Goal: Information Seeking & Learning: Compare options

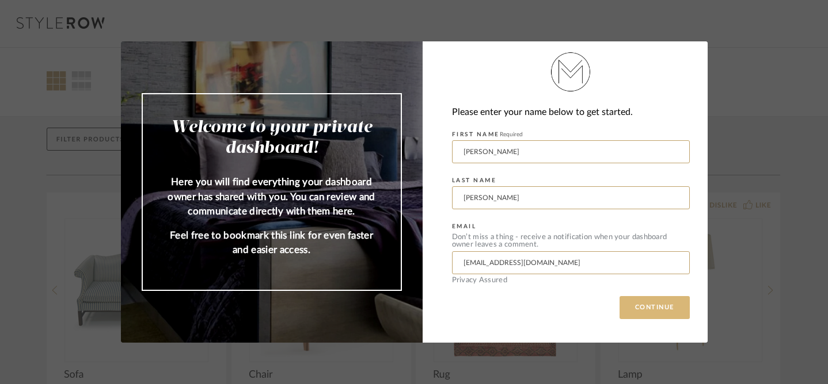
click at [654, 313] on button "CONTINUE" at bounding box center [654, 307] width 70 height 23
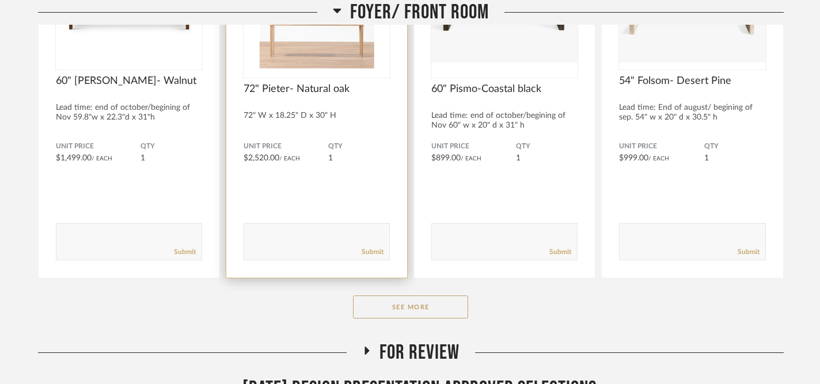
scroll to position [316, 0]
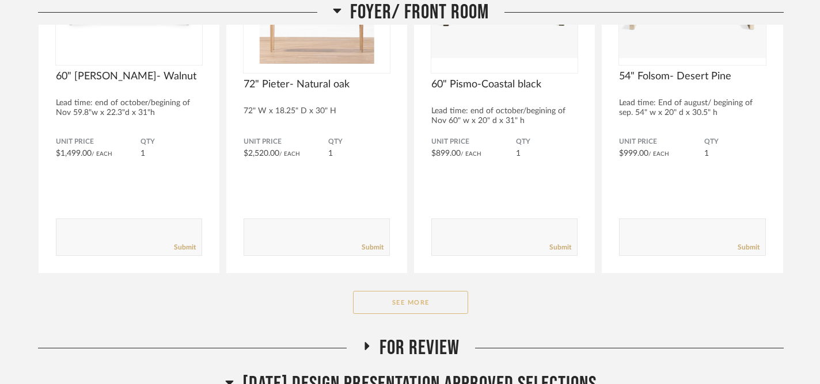
click at [401, 303] on button "See More" at bounding box center [410, 302] width 115 height 23
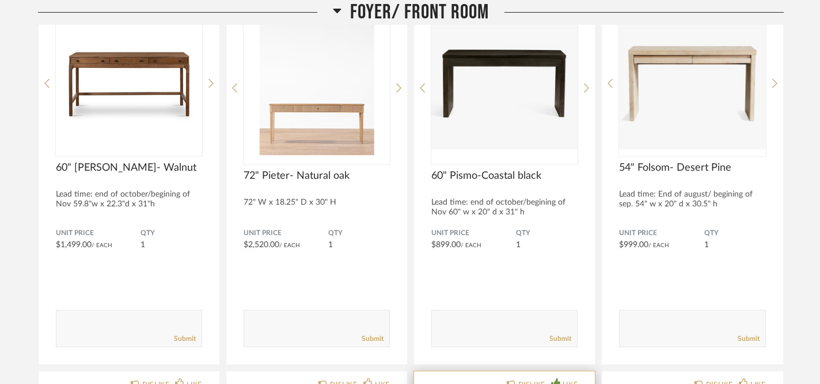
scroll to position [223, 0]
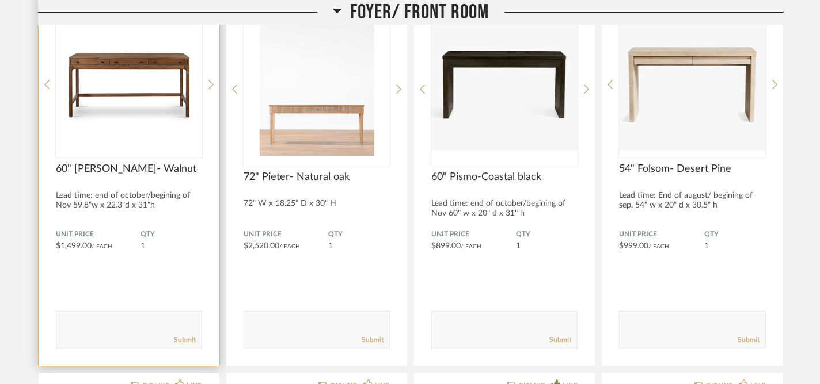
click at [146, 102] on div at bounding box center [129, 85] width 146 height 144
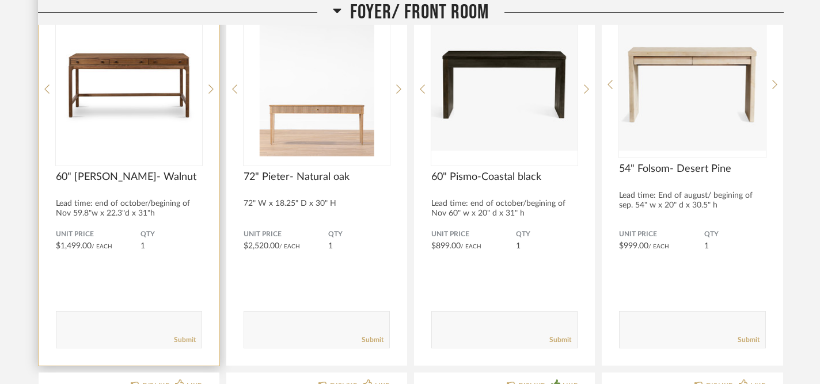
click at [205, 89] on div "DISLIKE LIKE 60" Berriman- Walnut Lead time: end of october/begining of Nov 59.…" at bounding box center [129, 177] width 181 height 378
click at [210, 89] on icon at bounding box center [210, 89] width 5 height 10
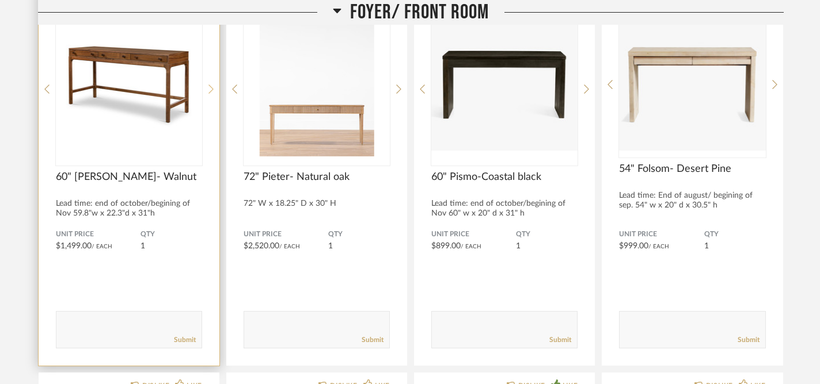
click at [210, 89] on icon at bounding box center [210, 89] width 5 height 10
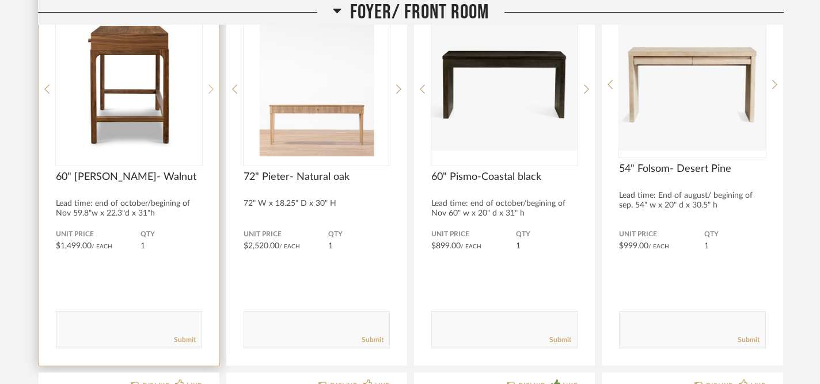
click at [210, 89] on icon at bounding box center [210, 89] width 5 height 10
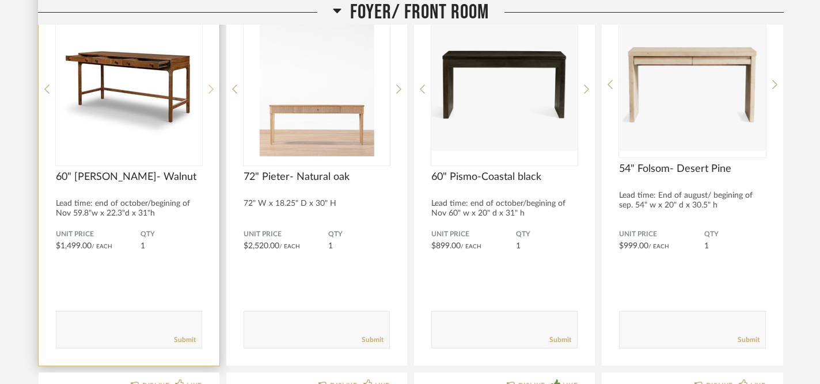
click at [210, 89] on icon at bounding box center [210, 89] width 5 height 10
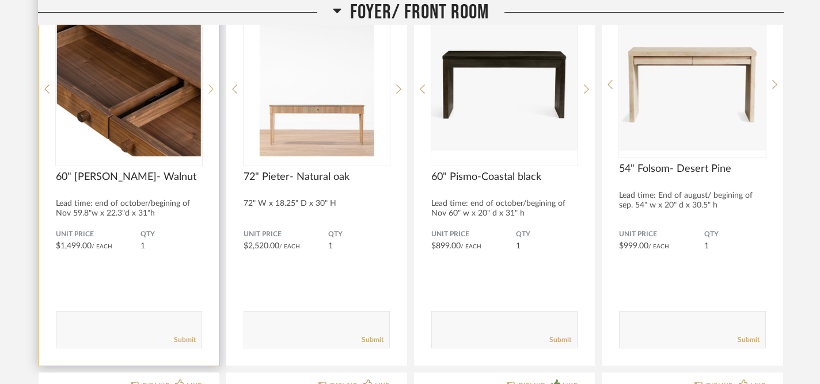
click at [210, 89] on icon at bounding box center [210, 89] width 5 height 10
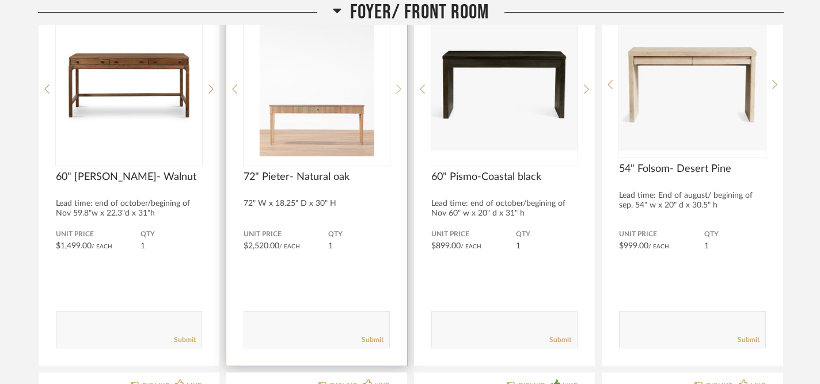
click at [398, 88] on icon at bounding box center [398, 89] width 5 height 10
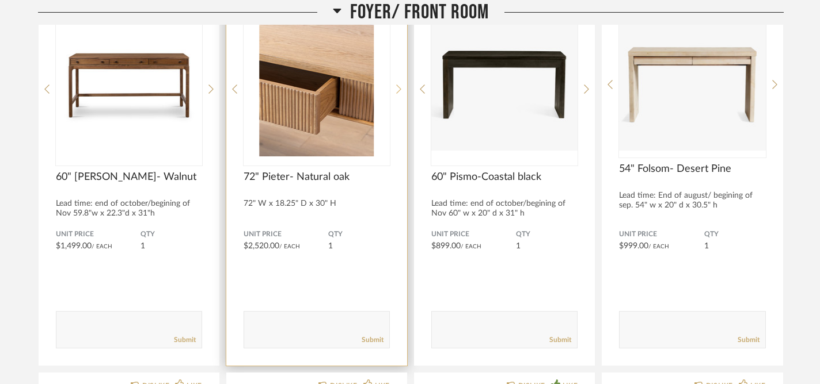
click at [398, 88] on icon at bounding box center [398, 89] width 5 height 10
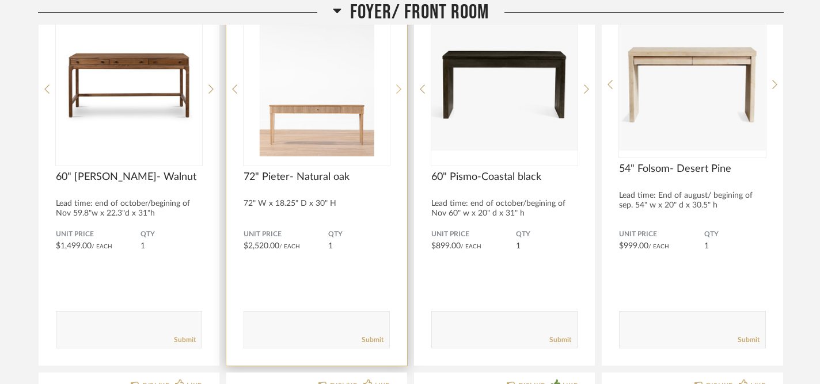
click at [398, 88] on icon at bounding box center [398, 89] width 5 height 10
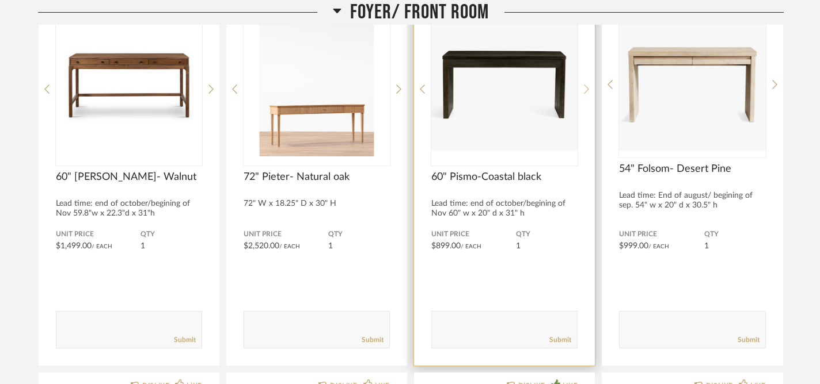
click at [584, 88] on icon at bounding box center [586, 89] width 5 height 10
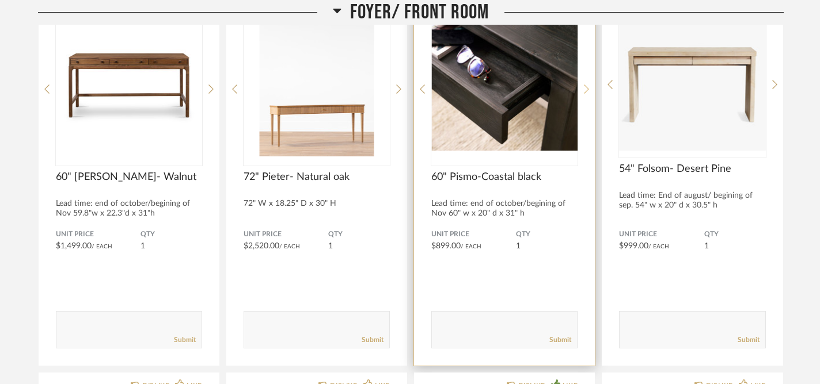
click at [584, 88] on icon at bounding box center [586, 89] width 5 height 10
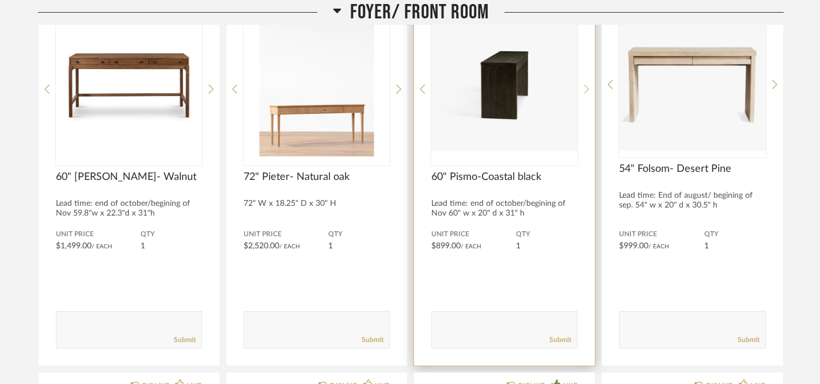
click at [584, 88] on icon at bounding box center [586, 89] width 5 height 10
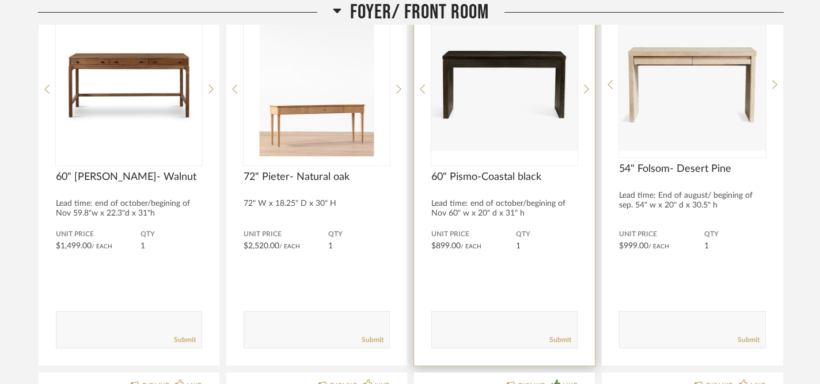
click at [517, 62] on img "0" at bounding box center [504, 85] width 146 height 144
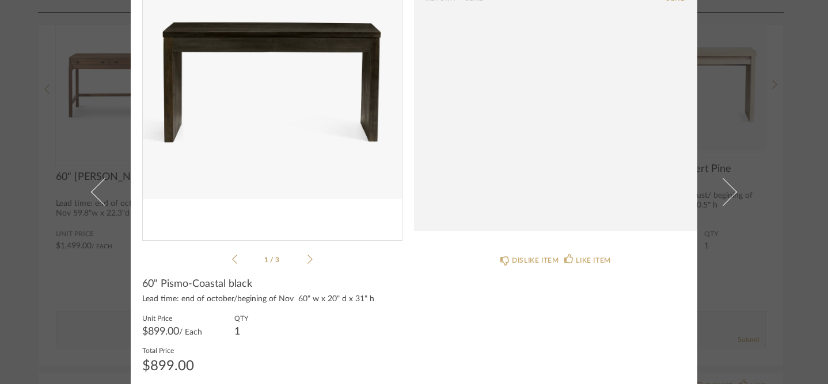
scroll to position [118, 0]
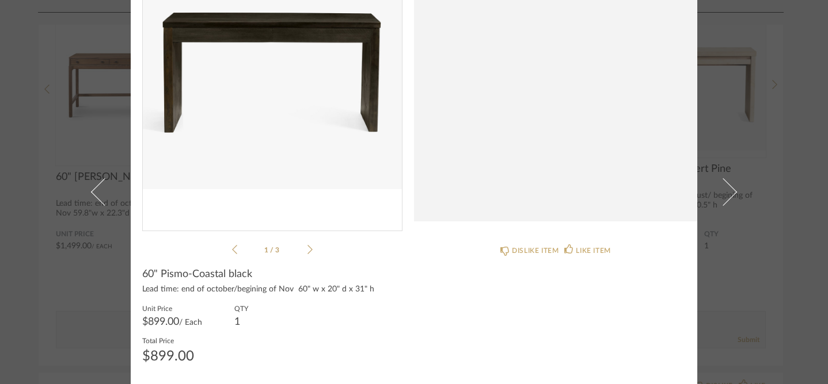
click at [307, 251] on icon at bounding box center [309, 250] width 5 height 10
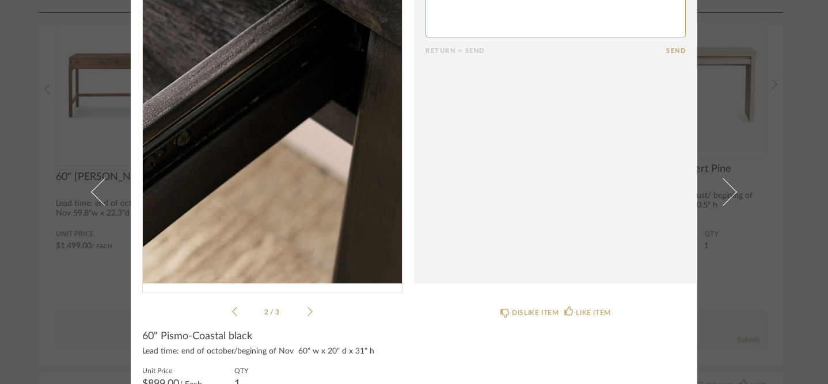
scroll to position [53, 0]
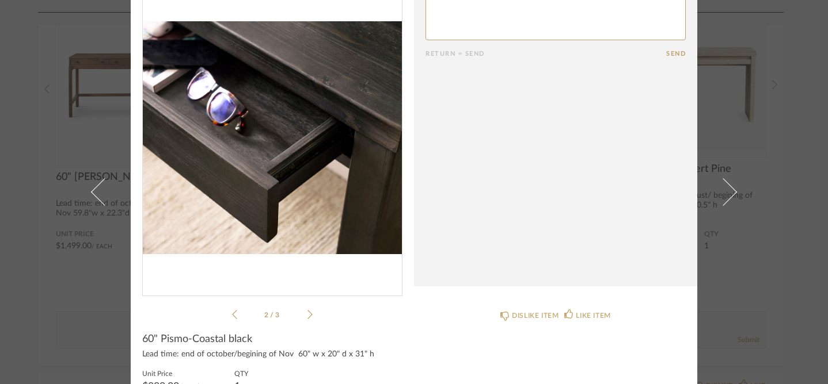
click at [307, 318] on icon at bounding box center [309, 314] width 5 height 9
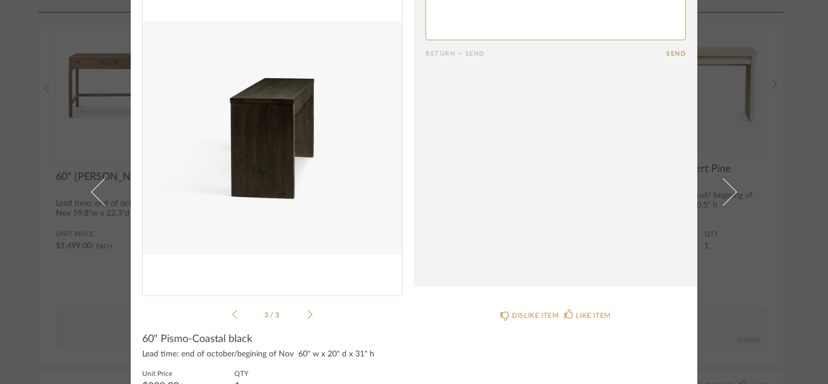
click at [307, 318] on icon at bounding box center [309, 314] width 5 height 9
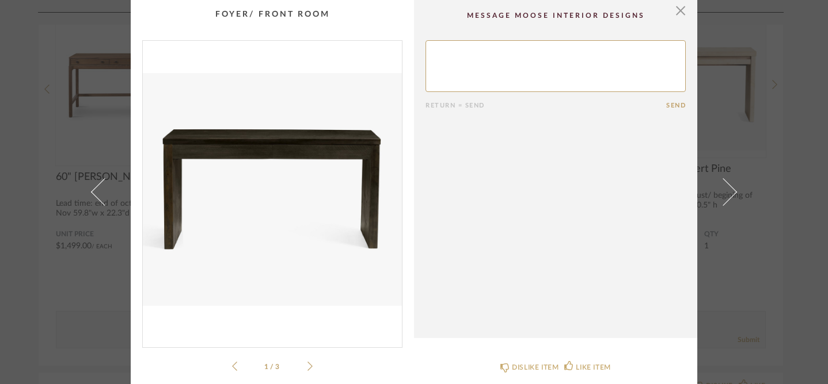
scroll to position [0, 0]
click at [679, 12] on span "button" at bounding box center [680, 11] width 23 height 23
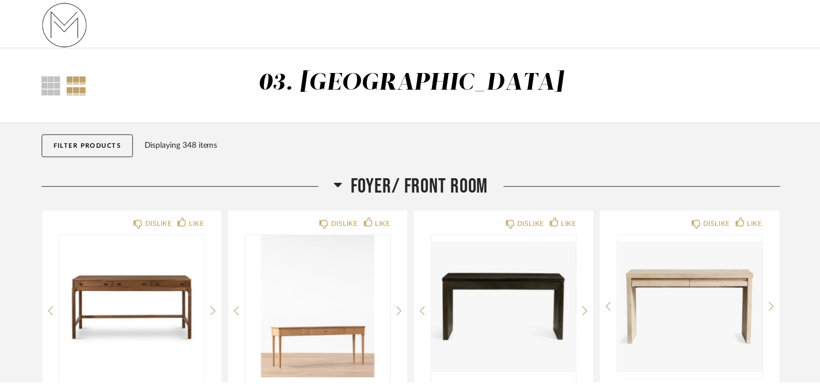
scroll to position [223, 0]
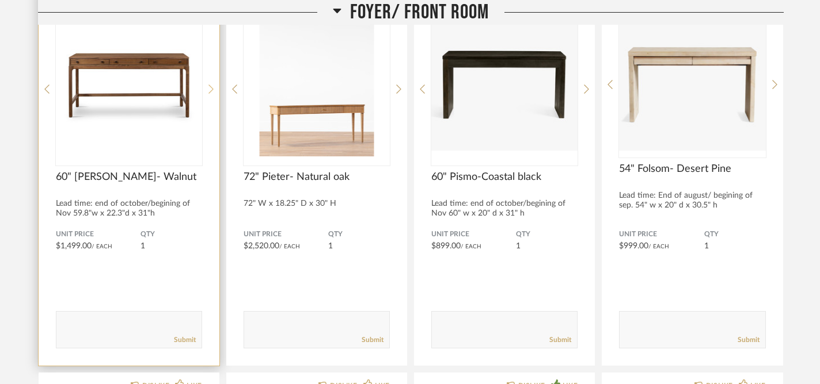
click at [209, 89] on icon at bounding box center [210, 89] width 5 height 10
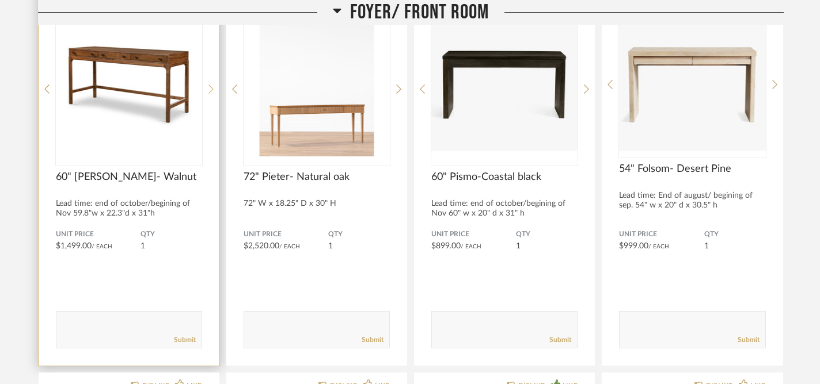
click at [209, 89] on icon at bounding box center [210, 89] width 5 height 10
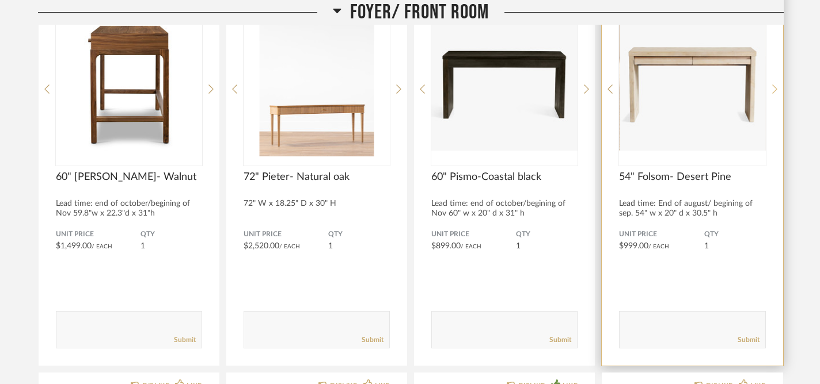
click at [775, 87] on icon at bounding box center [774, 89] width 5 height 10
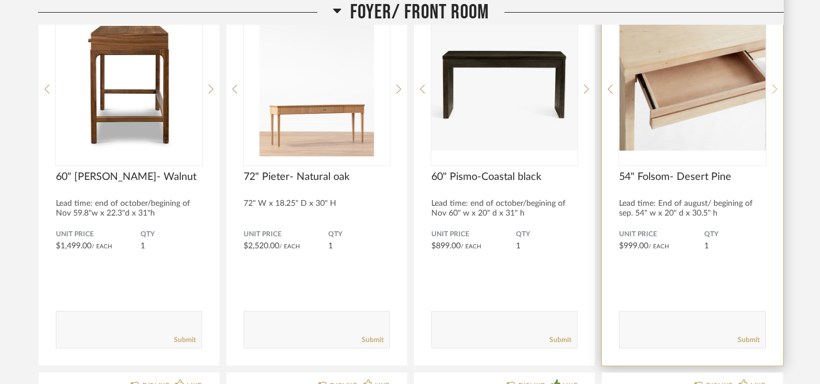
click at [775, 87] on icon at bounding box center [774, 89] width 5 height 10
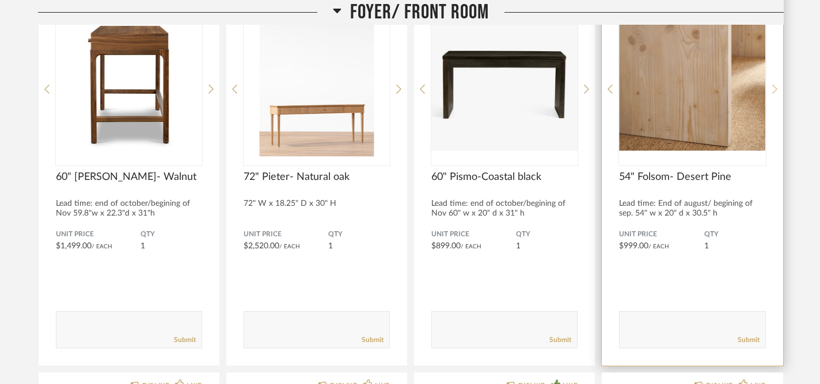
click at [775, 87] on icon at bounding box center [774, 89] width 5 height 10
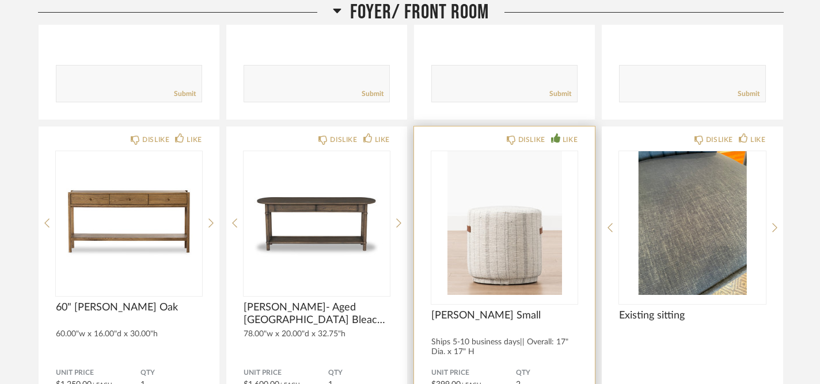
scroll to position [421, 0]
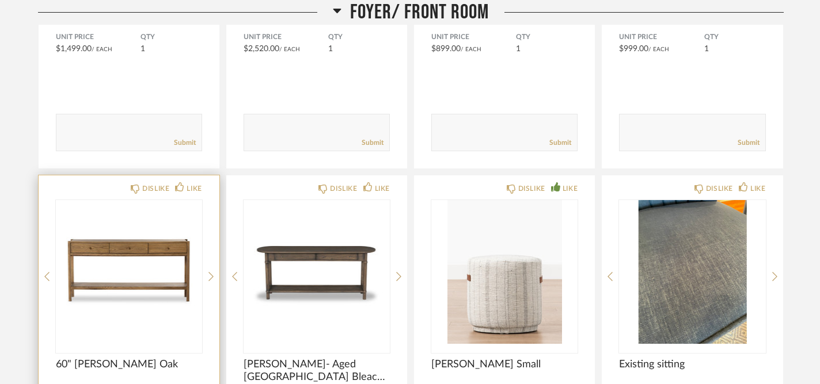
click at [124, 253] on img "0" at bounding box center [129, 272] width 146 height 144
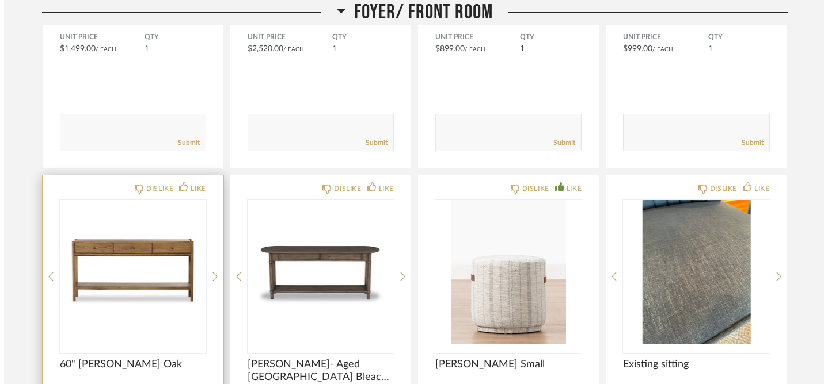
scroll to position [0, 0]
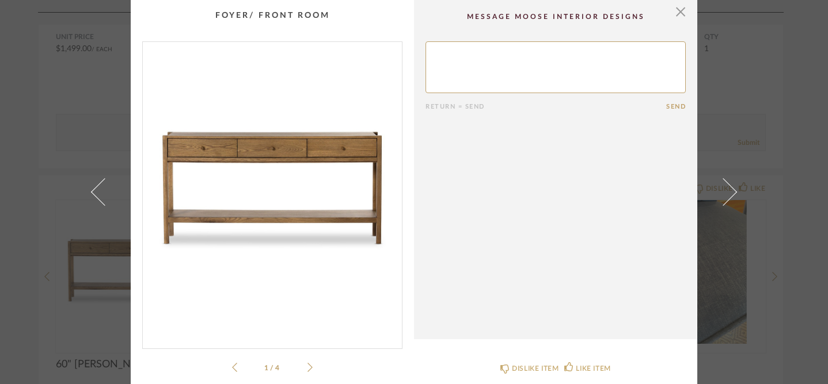
click at [307, 367] on icon at bounding box center [309, 368] width 5 height 10
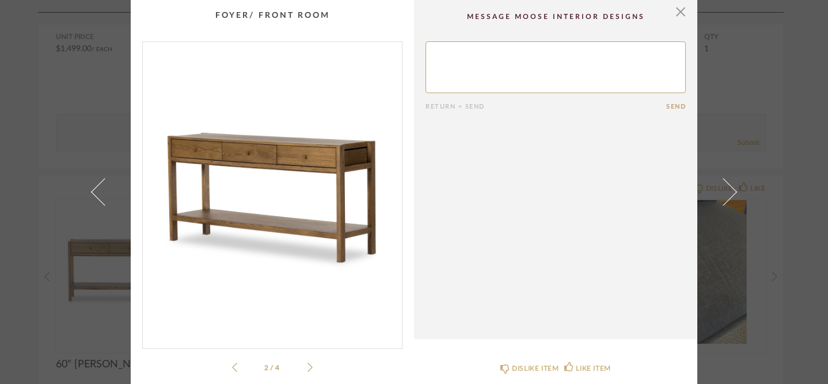
click at [307, 367] on icon at bounding box center [309, 368] width 5 height 10
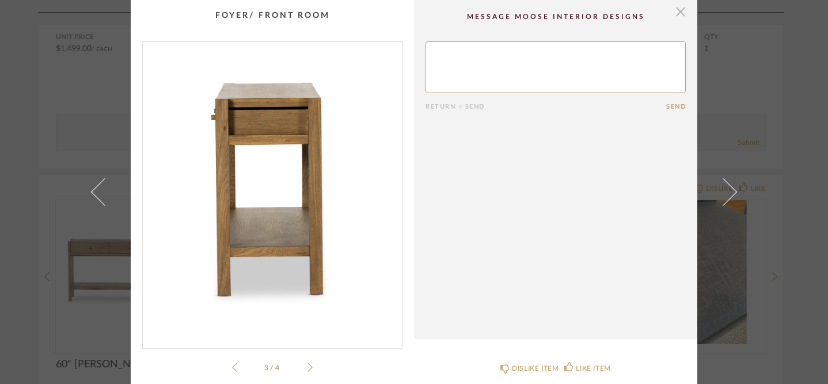
click at [676, 12] on span "button" at bounding box center [680, 11] width 23 height 23
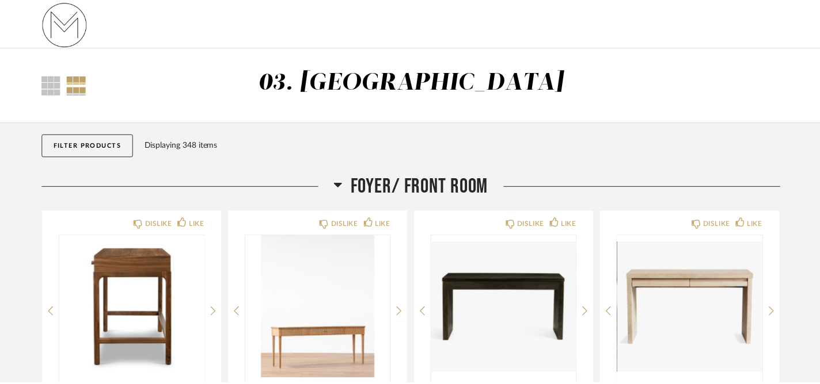
scroll to position [421, 0]
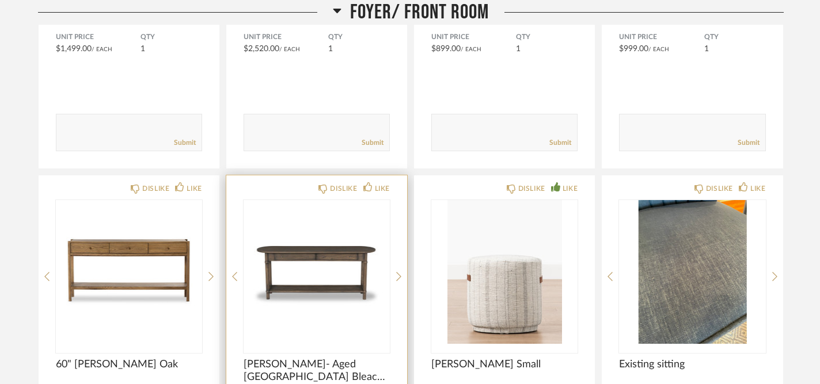
click at [331, 252] on img "0" at bounding box center [316, 272] width 146 height 144
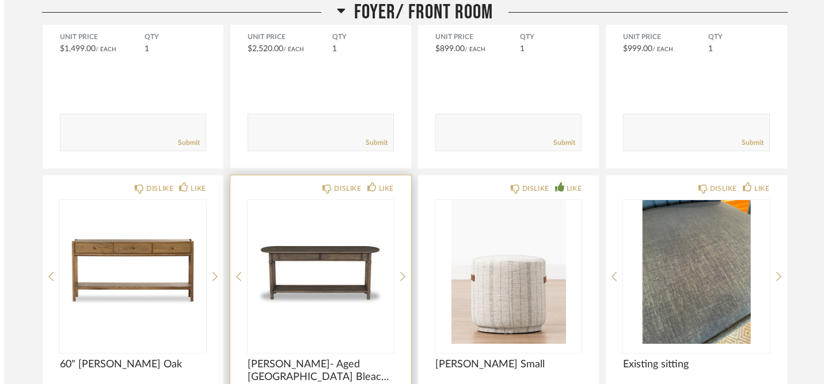
scroll to position [0, 0]
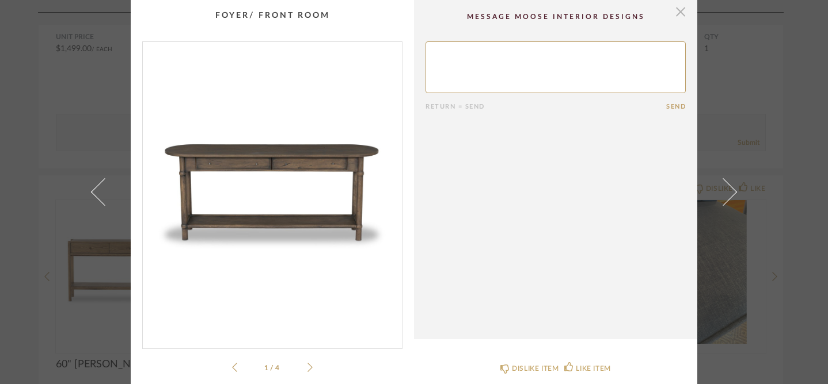
click at [677, 14] on span "button" at bounding box center [680, 11] width 23 height 23
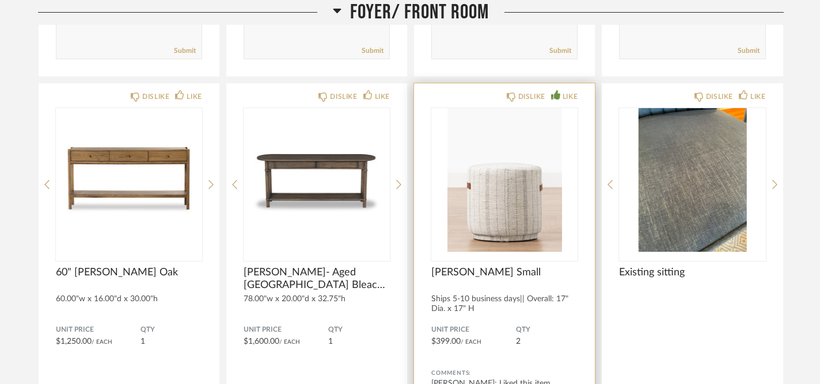
scroll to position [527, 0]
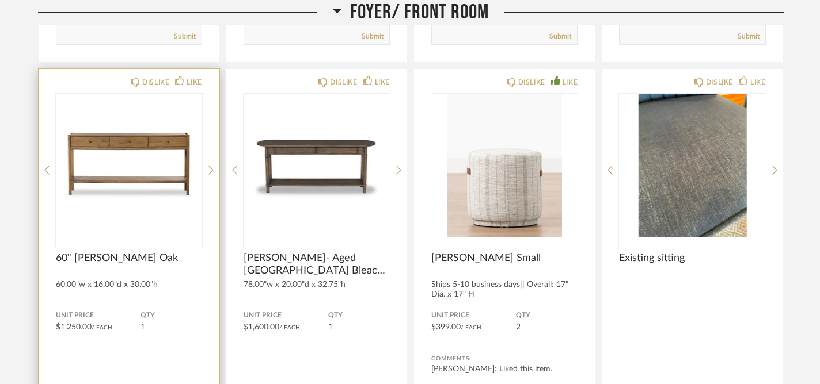
click at [129, 185] on img "0" at bounding box center [129, 166] width 146 height 144
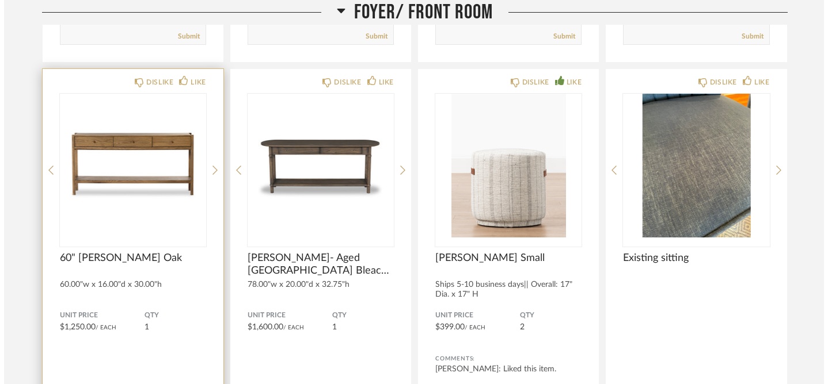
scroll to position [0, 0]
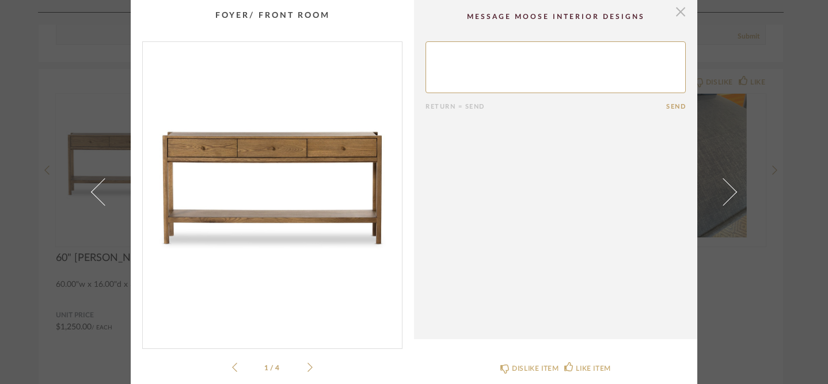
click at [679, 13] on span "button" at bounding box center [680, 11] width 23 height 23
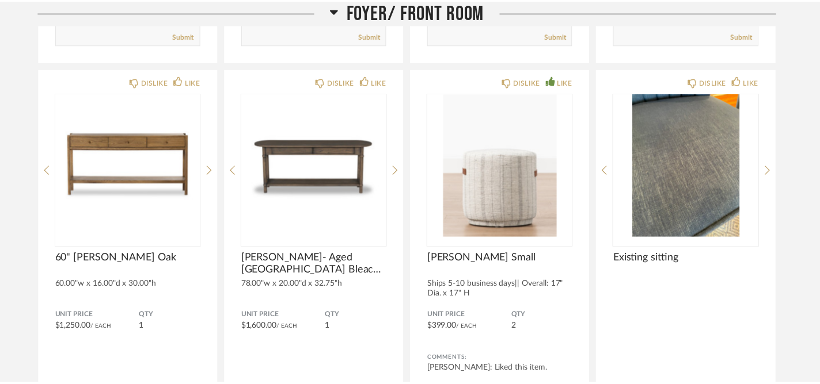
scroll to position [527, 0]
